Goal: Task Accomplishment & Management: Manage account settings

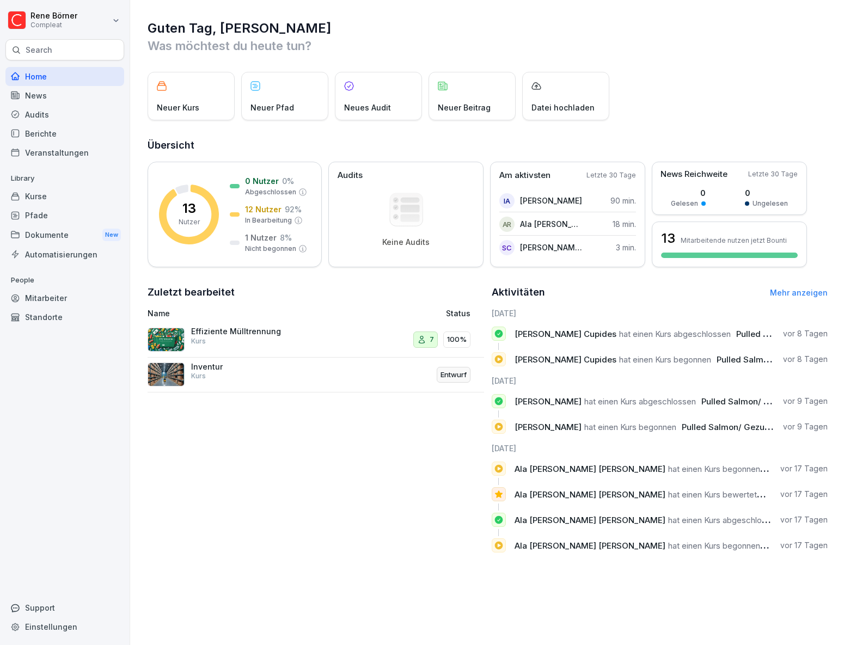
click at [58, 301] on div "Mitarbeiter" at bounding box center [64, 297] width 119 height 19
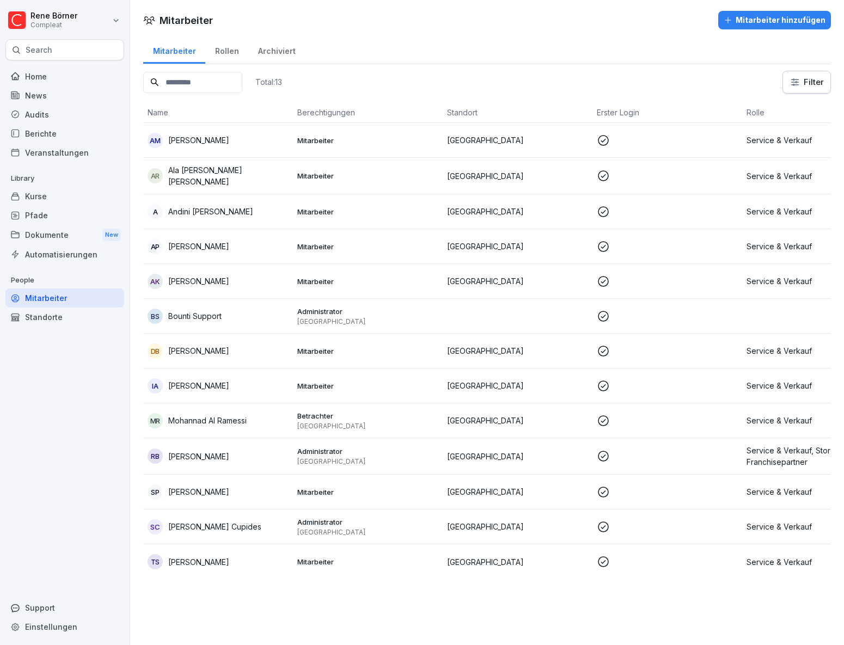
click at [663, 240] on p at bounding box center [666, 246] width 141 height 13
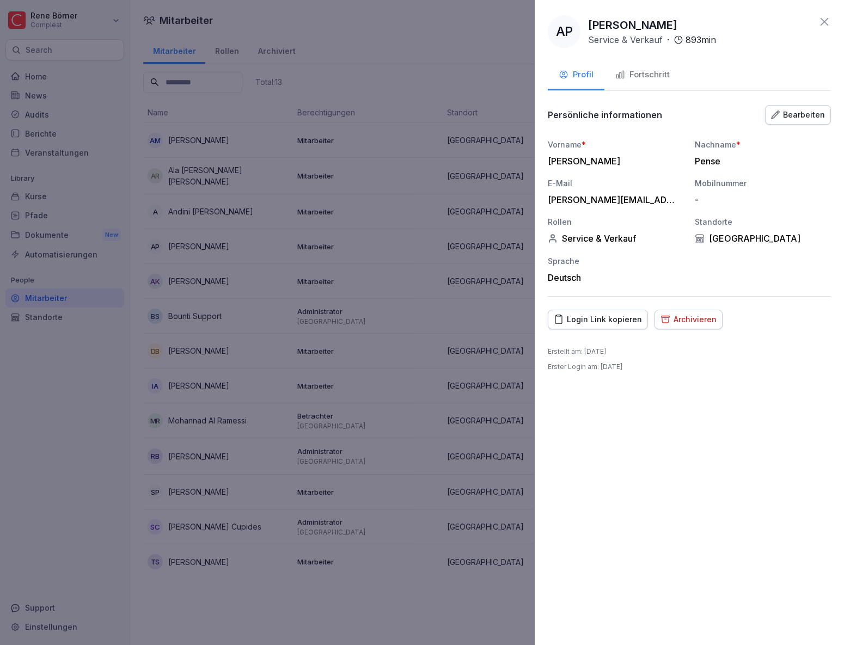
click at [683, 323] on div "Archivieren" at bounding box center [688, 319] width 56 height 12
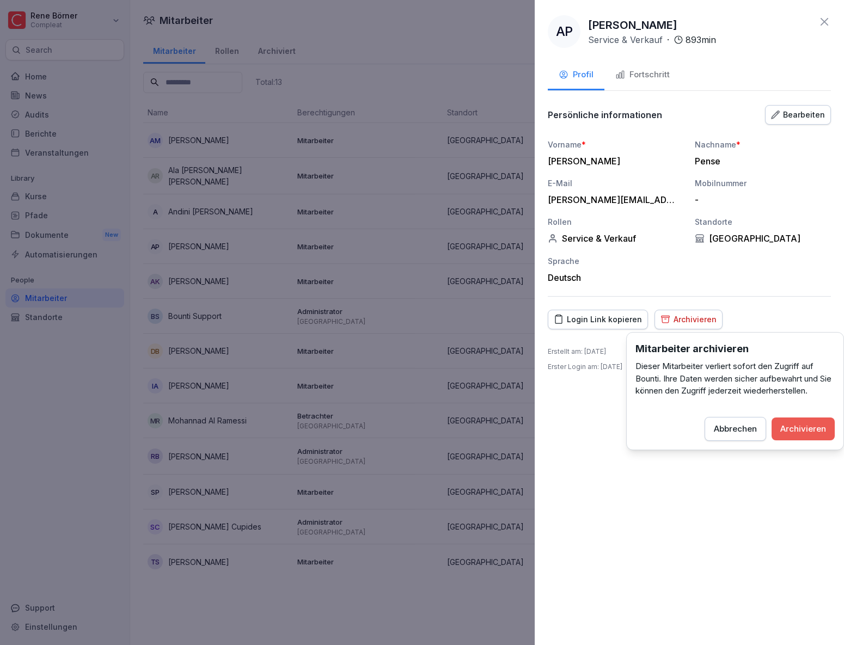
click at [805, 426] on div "Archivieren" at bounding box center [803, 429] width 46 height 12
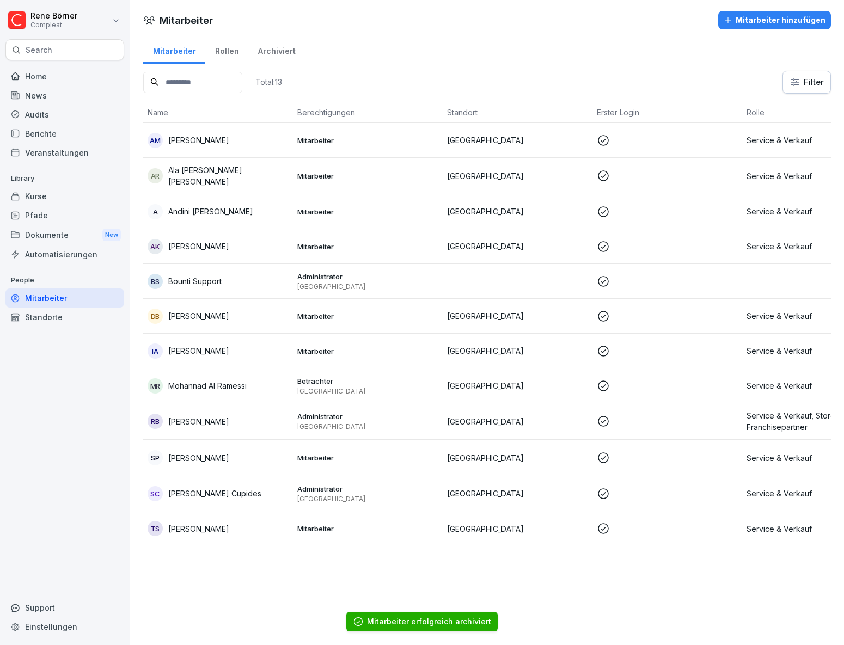
click at [664, 218] on td at bounding box center [667, 211] width 150 height 35
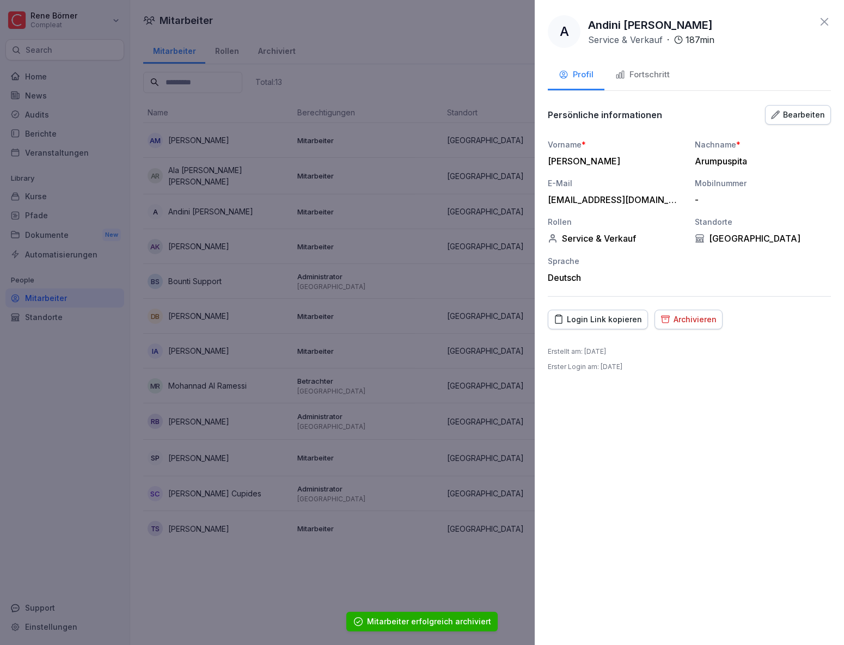
click at [697, 317] on div "Archivieren" at bounding box center [688, 319] width 56 height 12
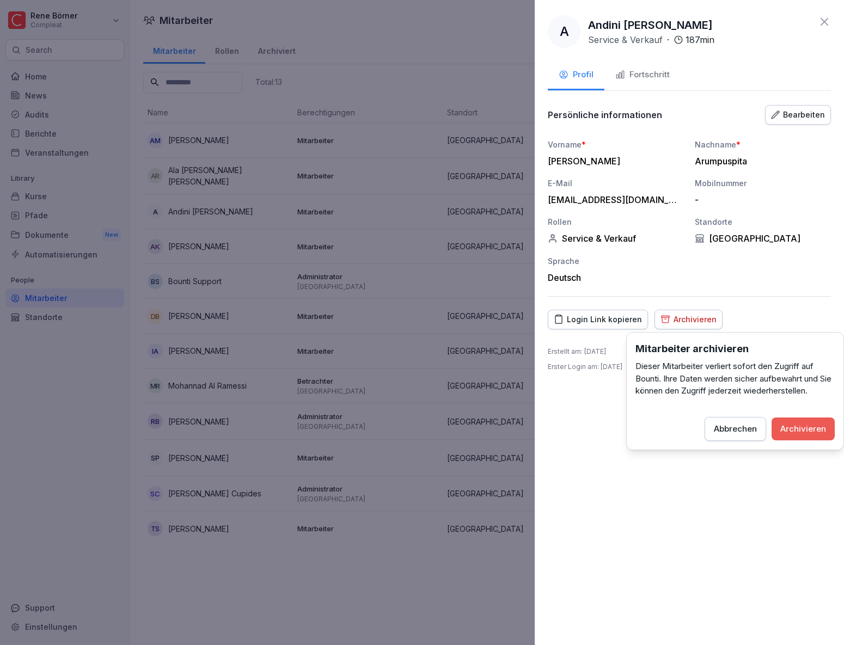
click at [778, 431] on button "Archivieren" at bounding box center [802, 428] width 63 height 23
